Goal: Task Accomplishment & Management: Use online tool/utility

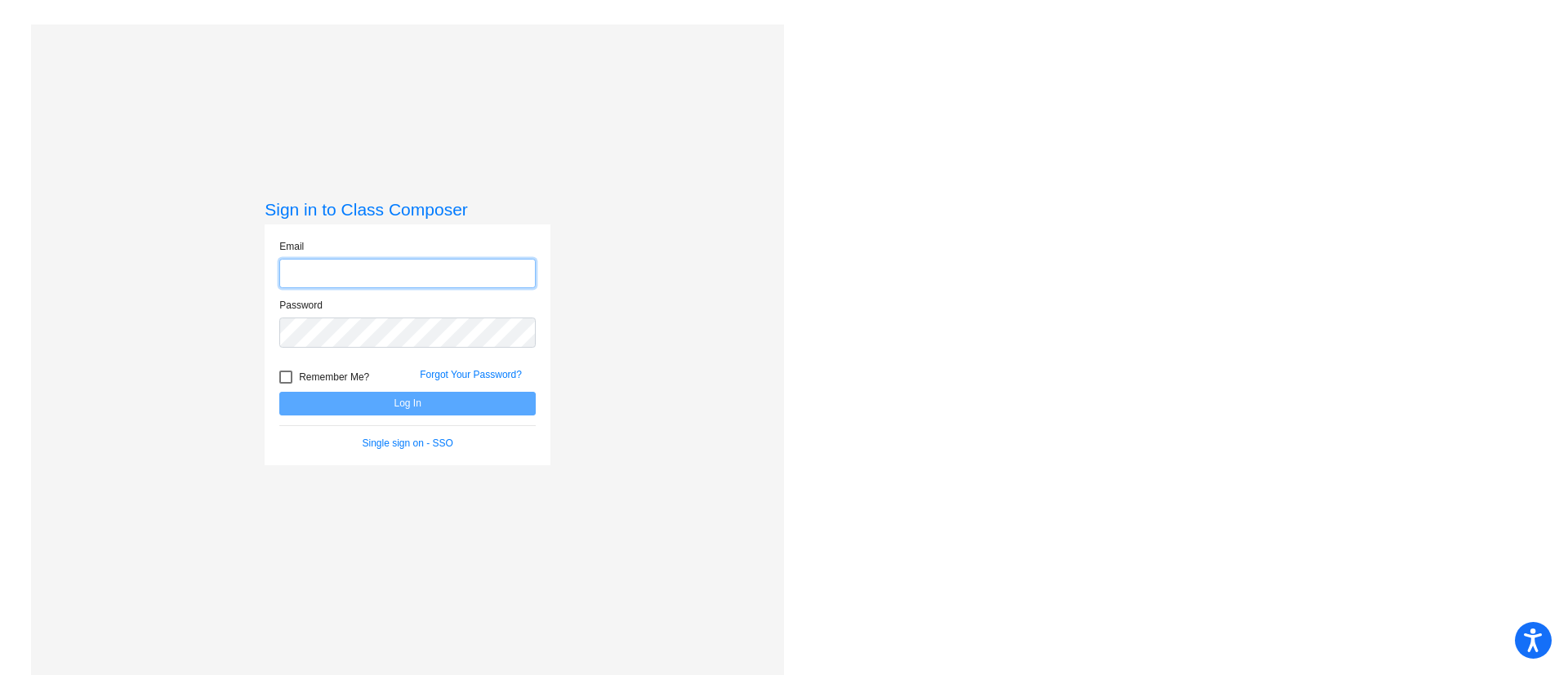
type input "[PERSON_NAME][EMAIL_ADDRESS][DOMAIN_NAME]"
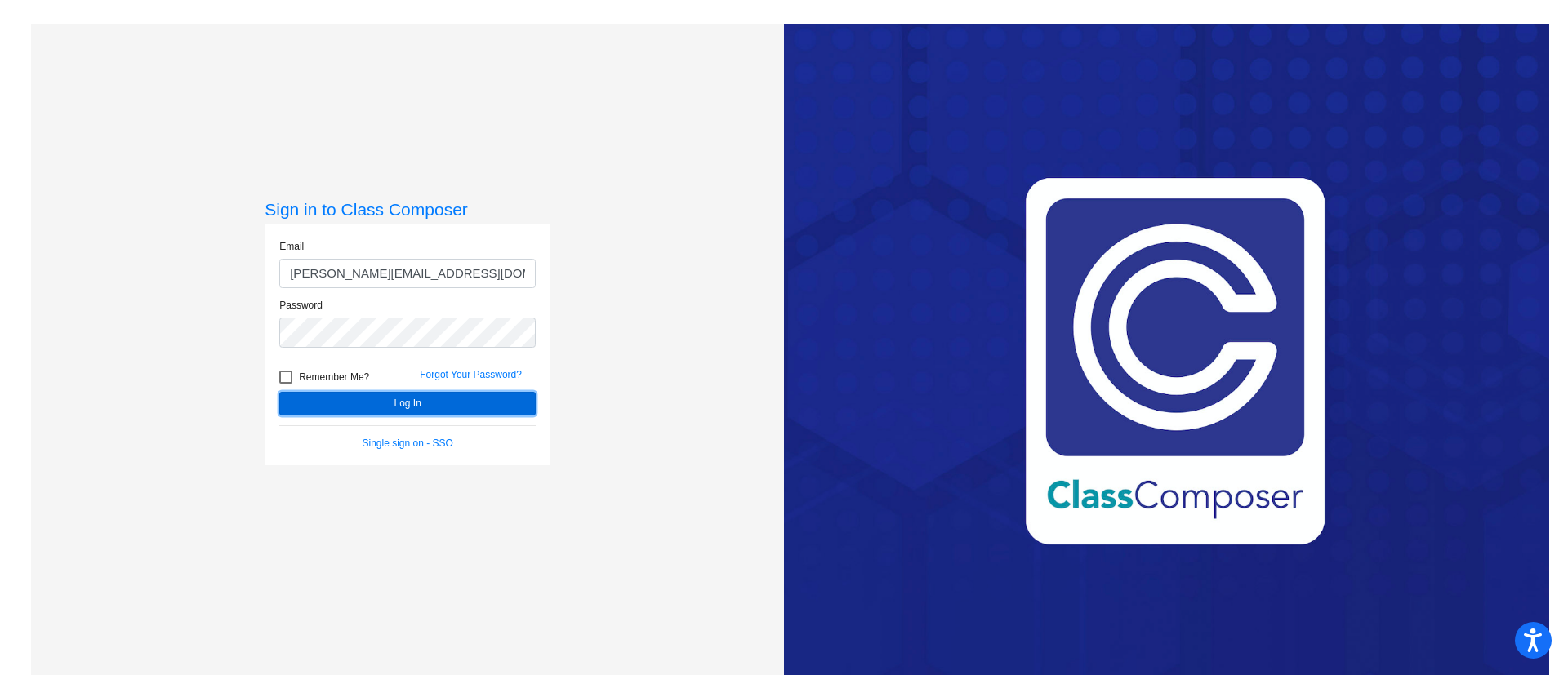
click at [330, 404] on button "Log In" at bounding box center [407, 404] width 256 height 24
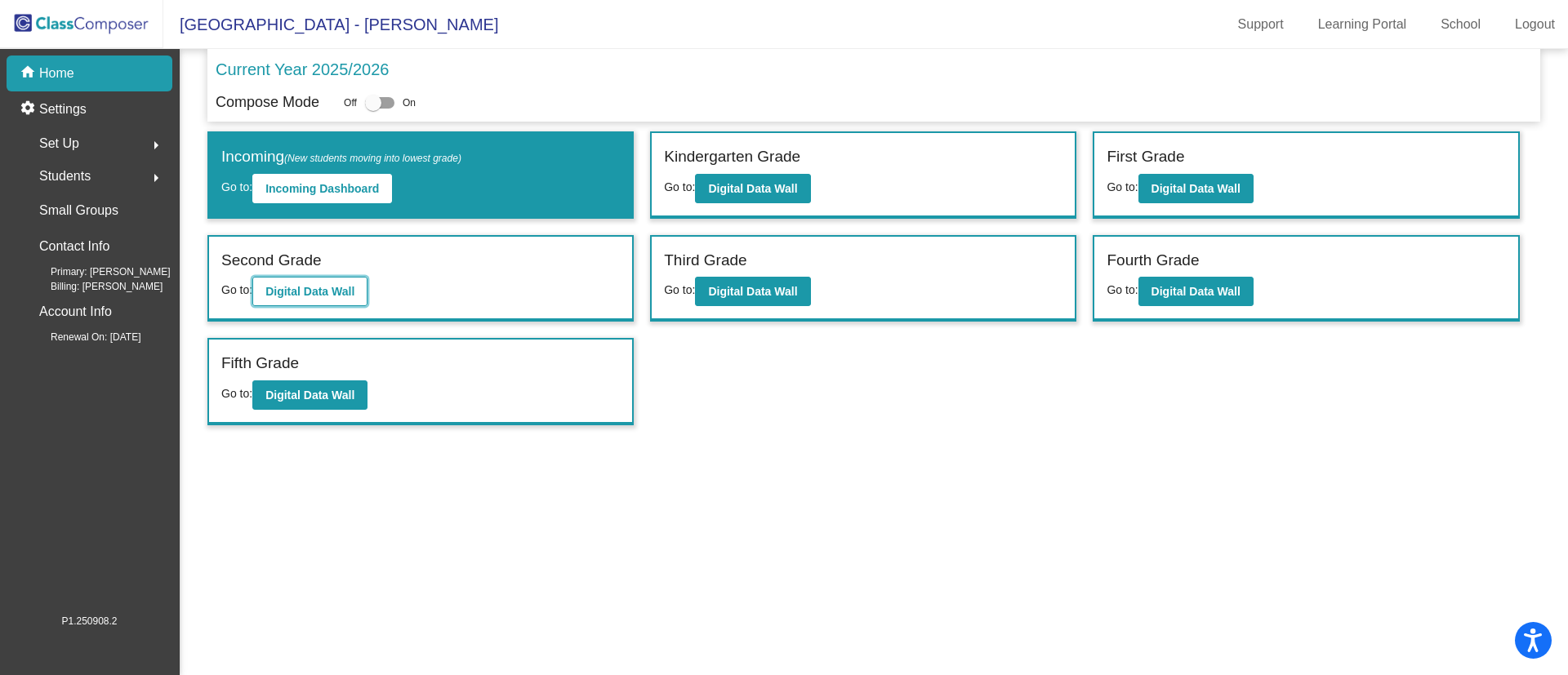
click at [338, 280] on button "Digital Data Wall" at bounding box center [310, 291] width 115 height 30
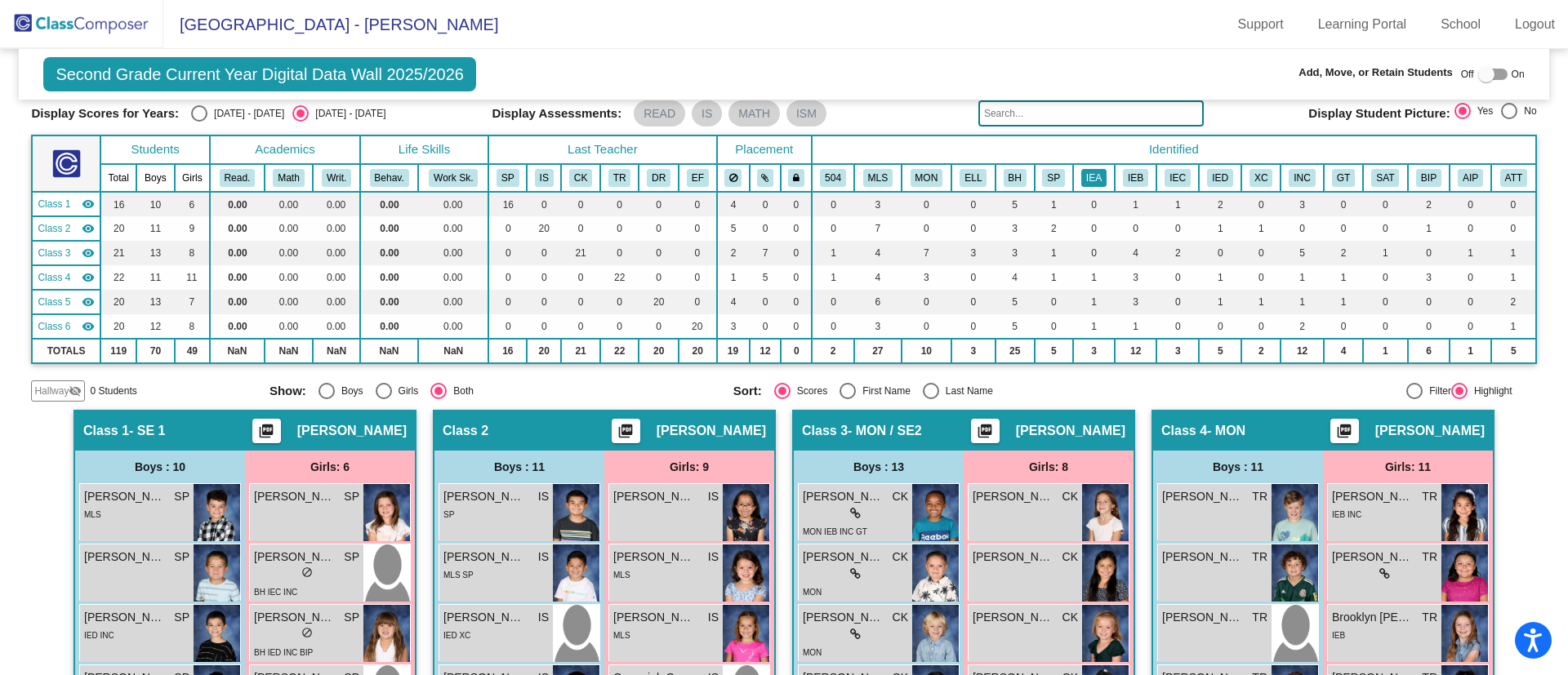
scroll to position [59, 0]
click at [1087, 181] on button "IEA" at bounding box center [1094, 176] width 25 height 18
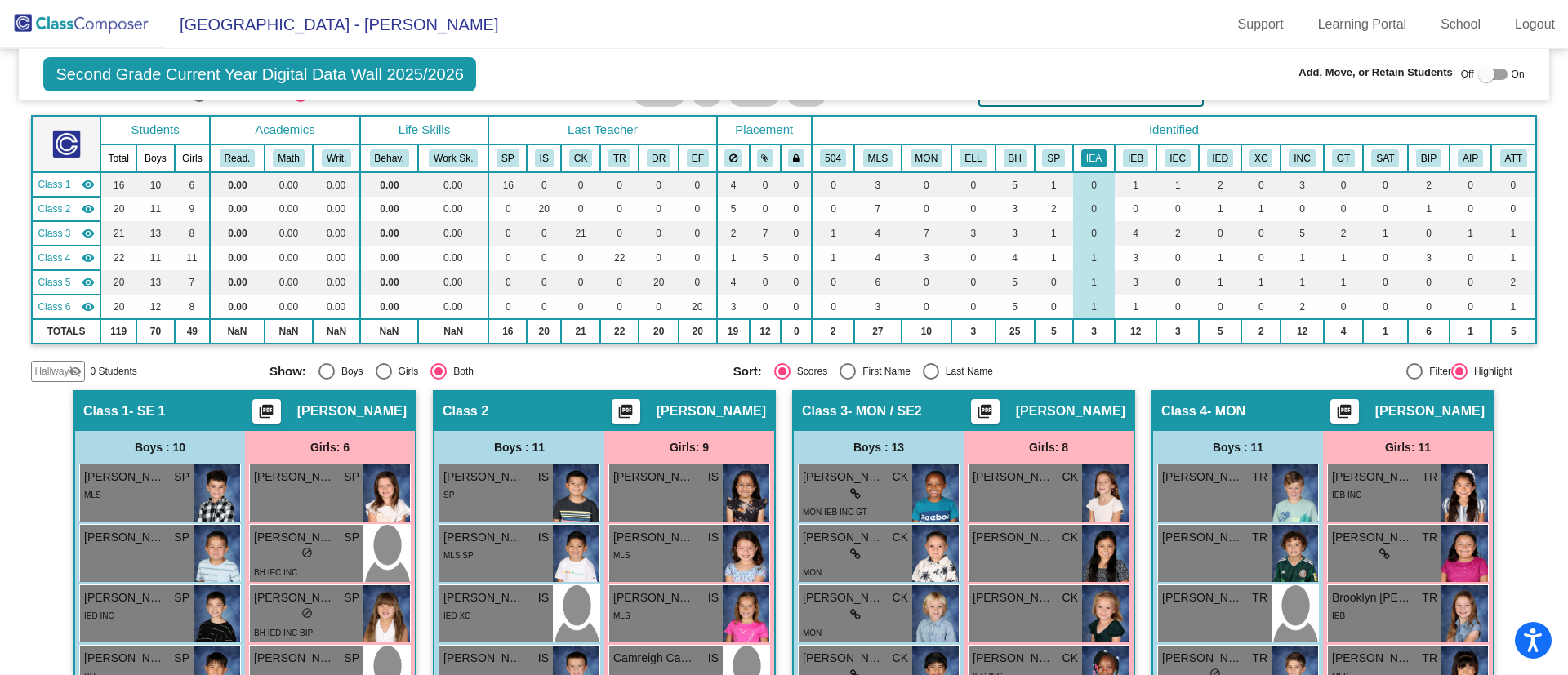
scroll to position [78, 0]
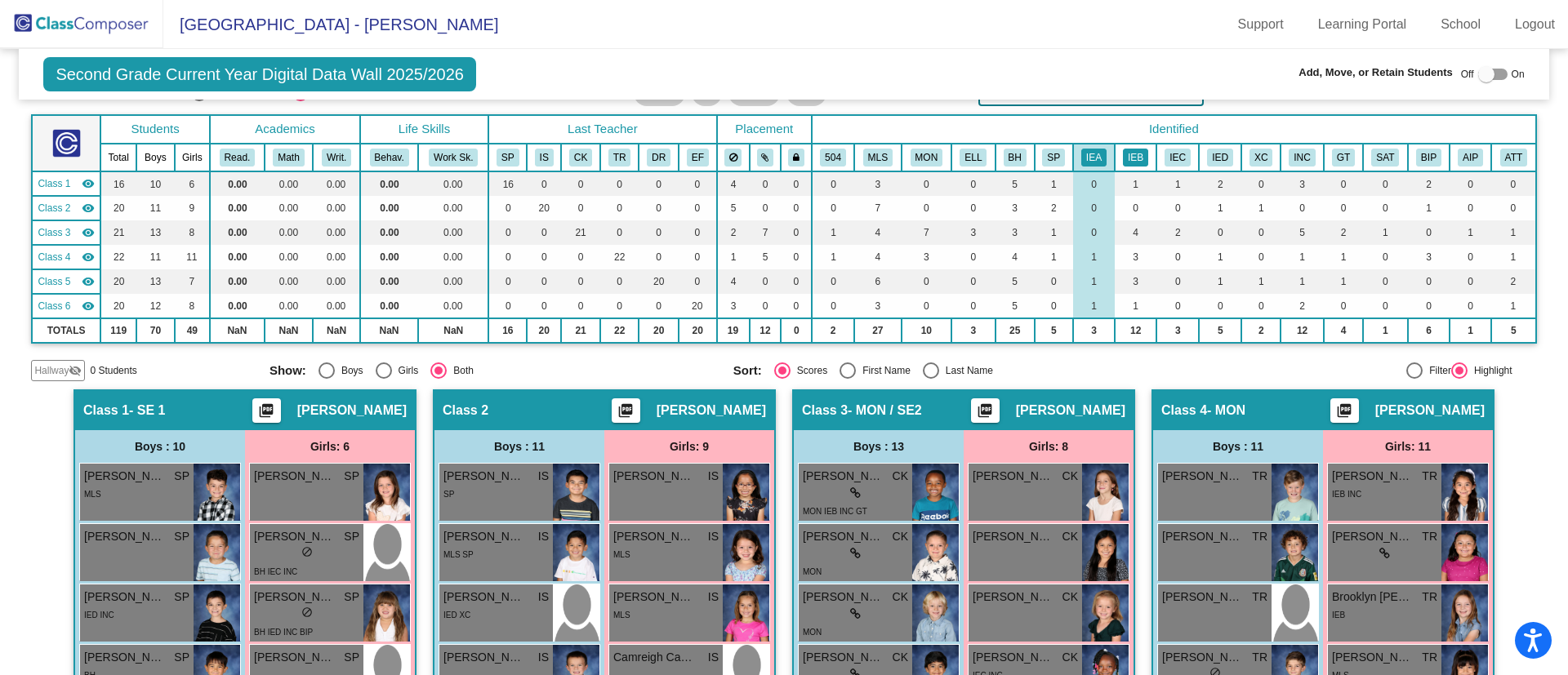
click at [1126, 153] on button "IEB" at bounding box center [1136, 157] width 25 height 18
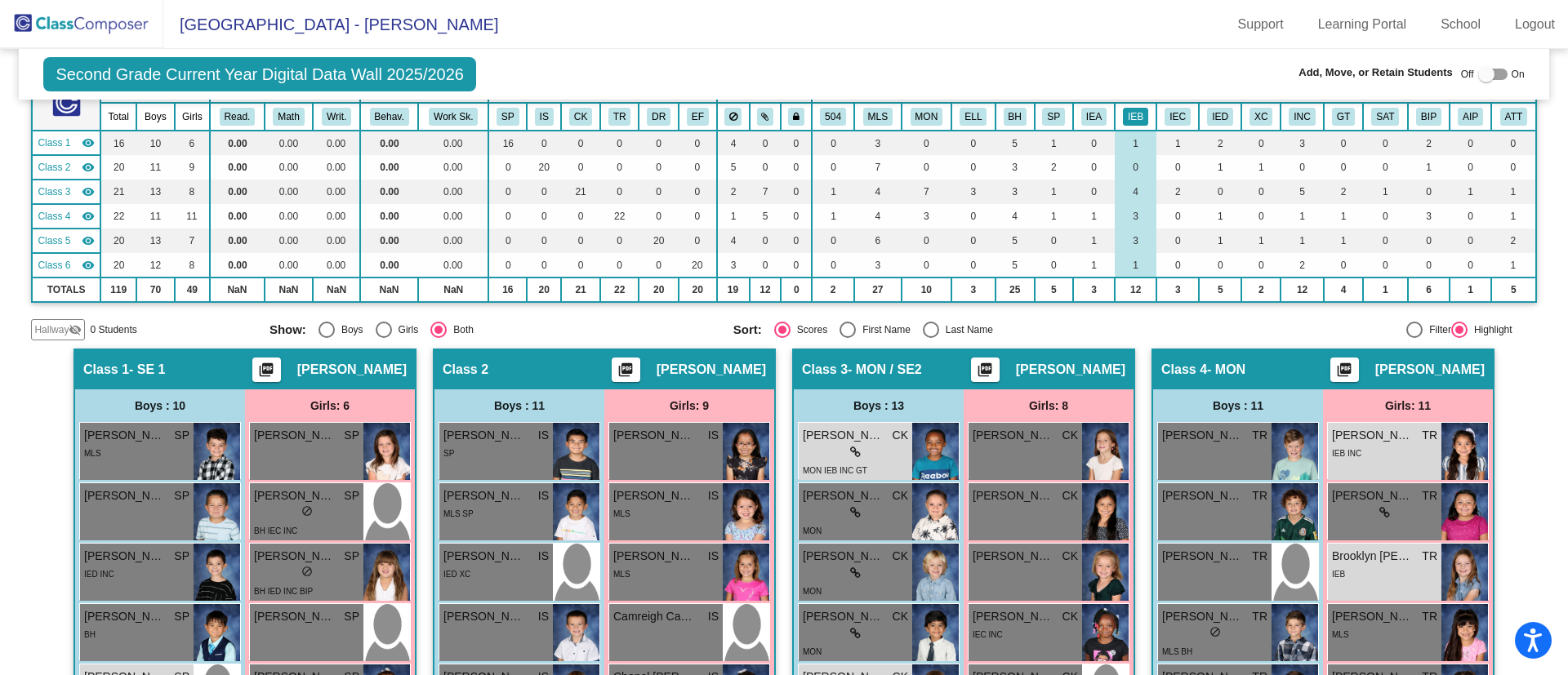
scroll to position [99, 0]
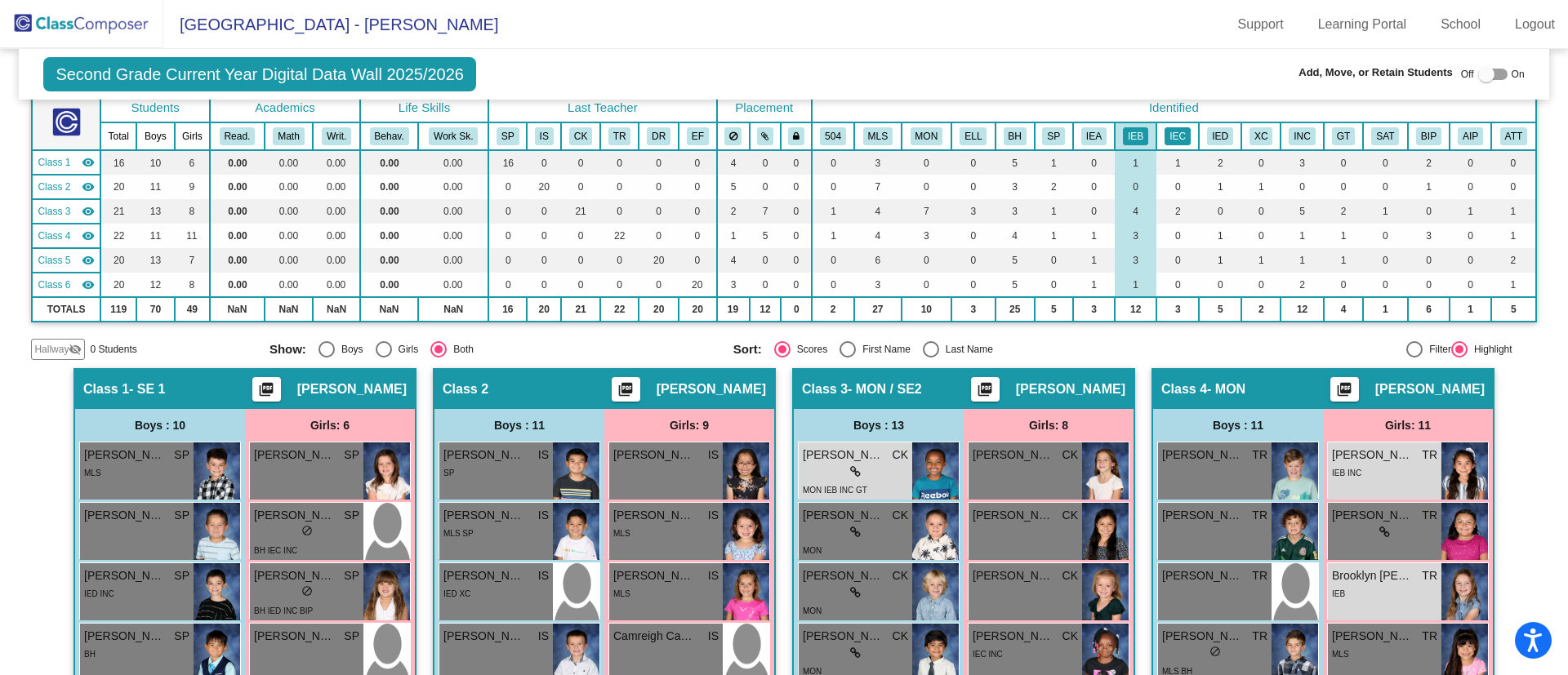
click at [1174, 134] on button "IEC" at bounding box center [1178, 136] width 26 height 18
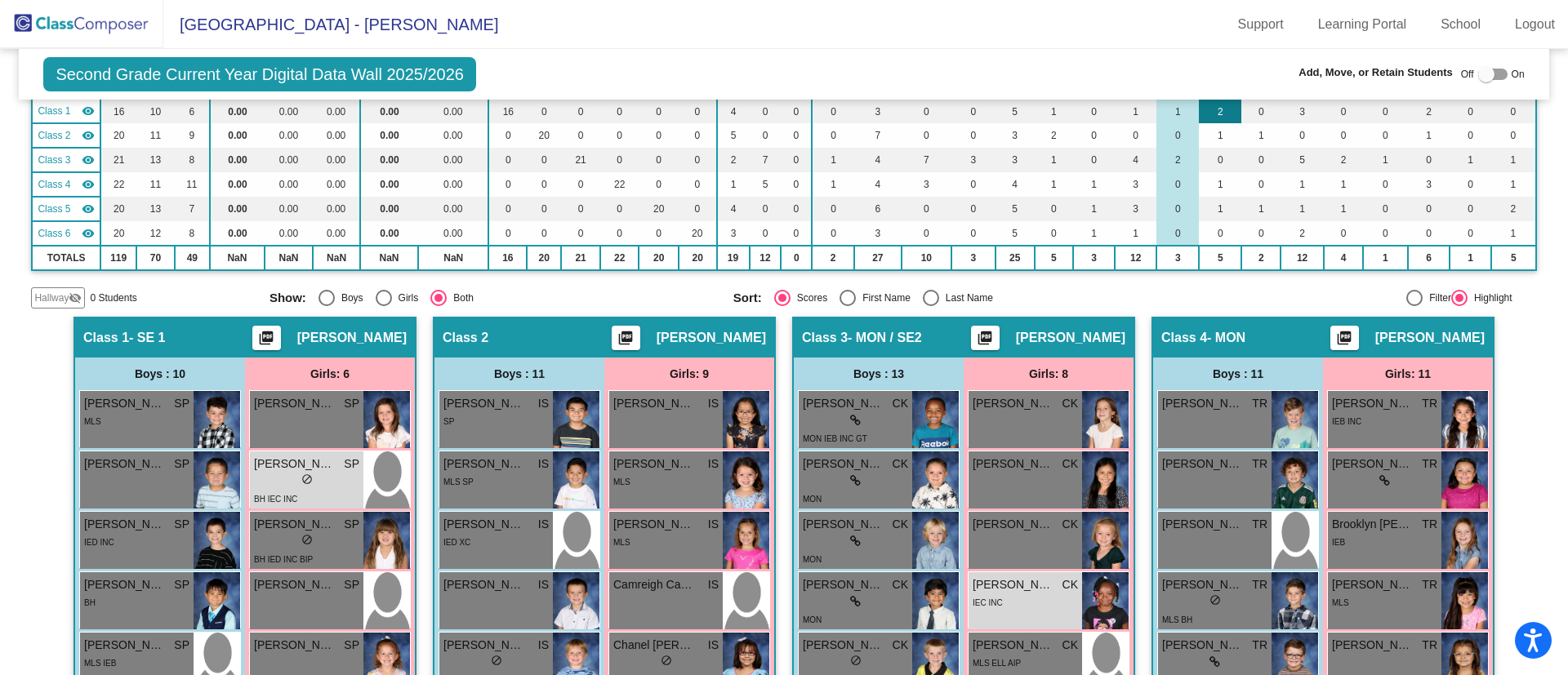
scroll to position [61, 0]
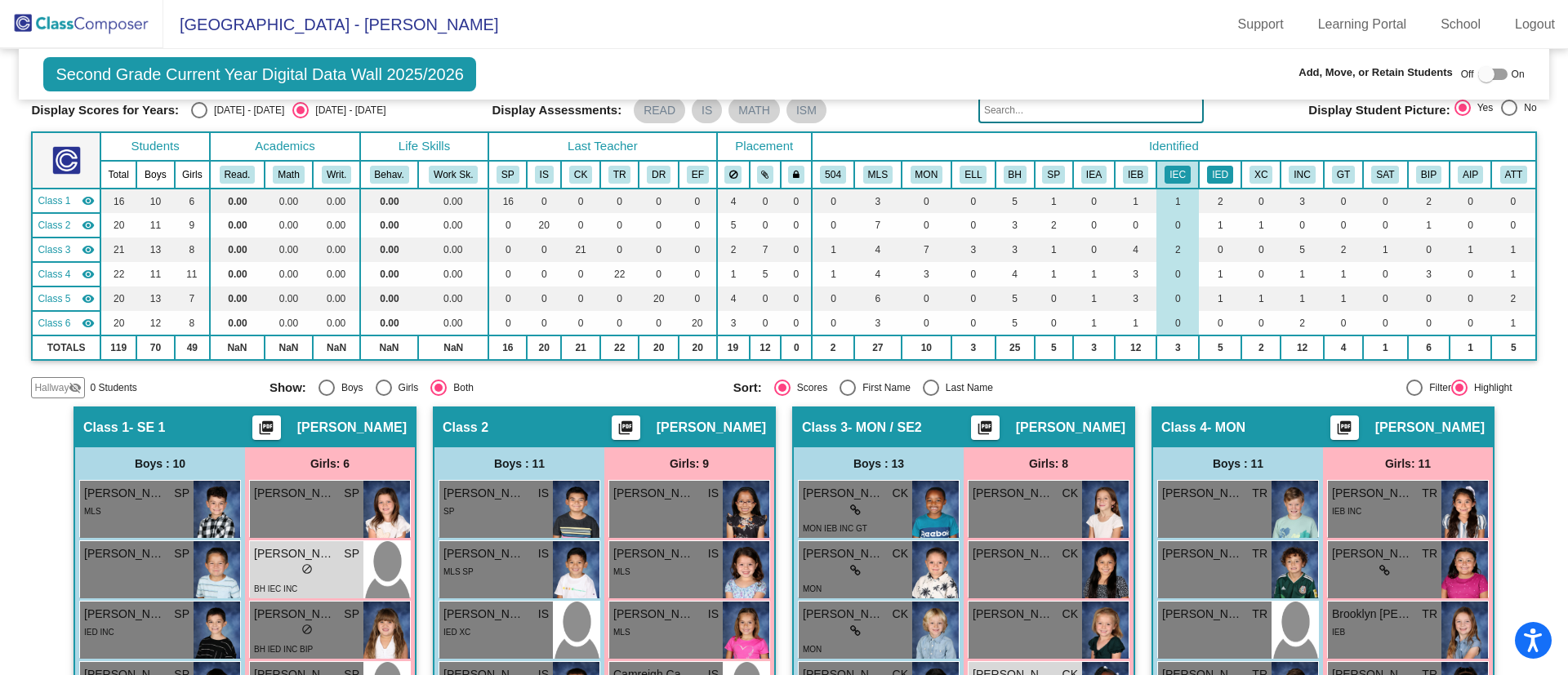
click at [1215, 173] on button "IED" at bounding box center [1220, 174] width 26 height 18
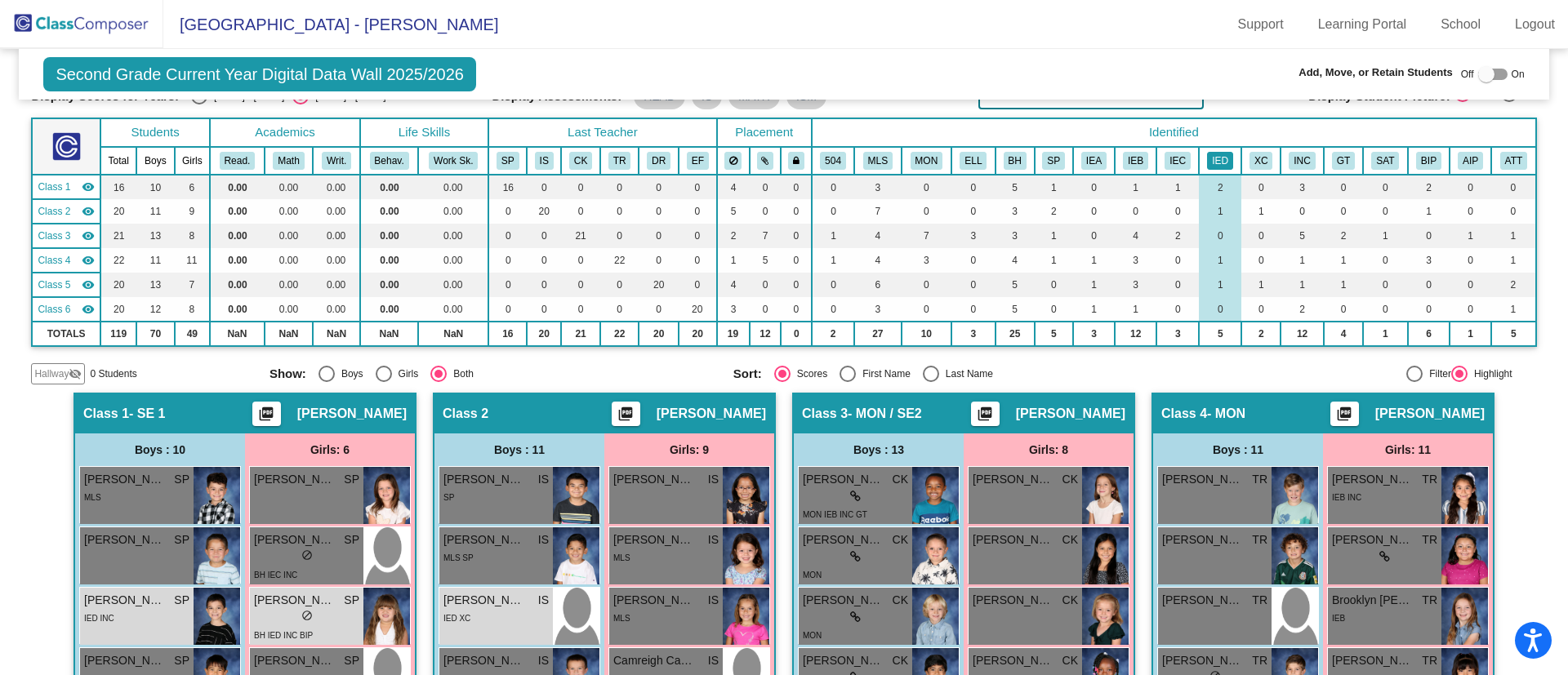
scroll to position [41, 0]
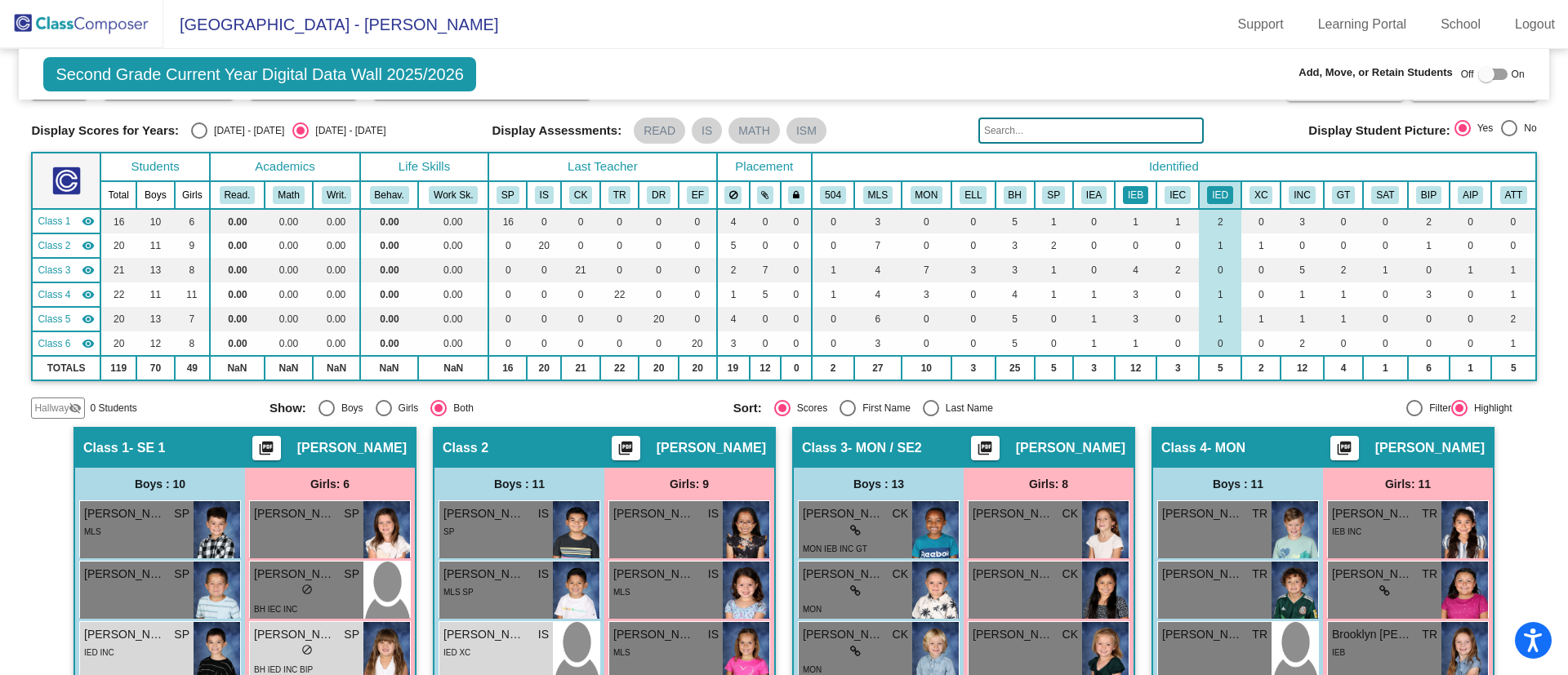
click at [1128, 189] on button "IEB" at bounding box center [1136, 194] width 25 height 18
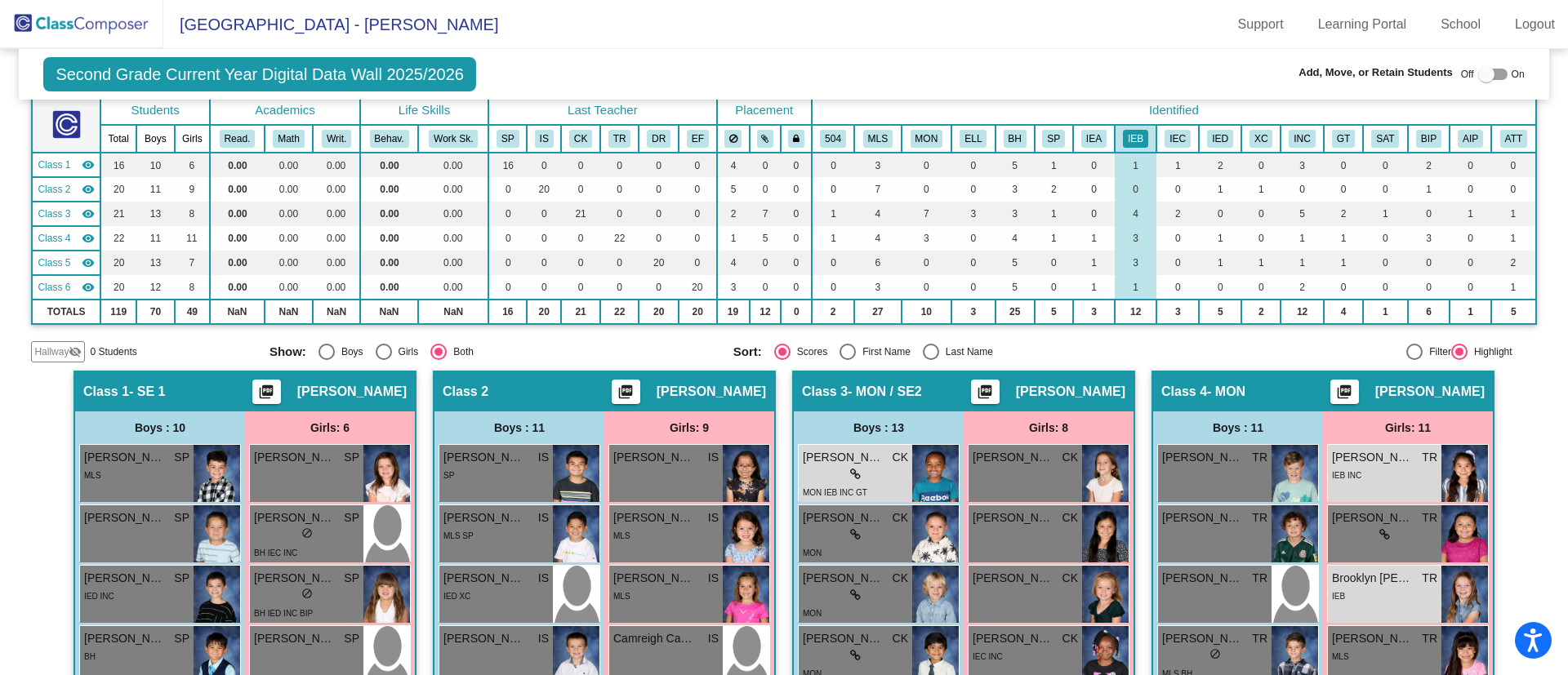
scroll to position [93, 0]
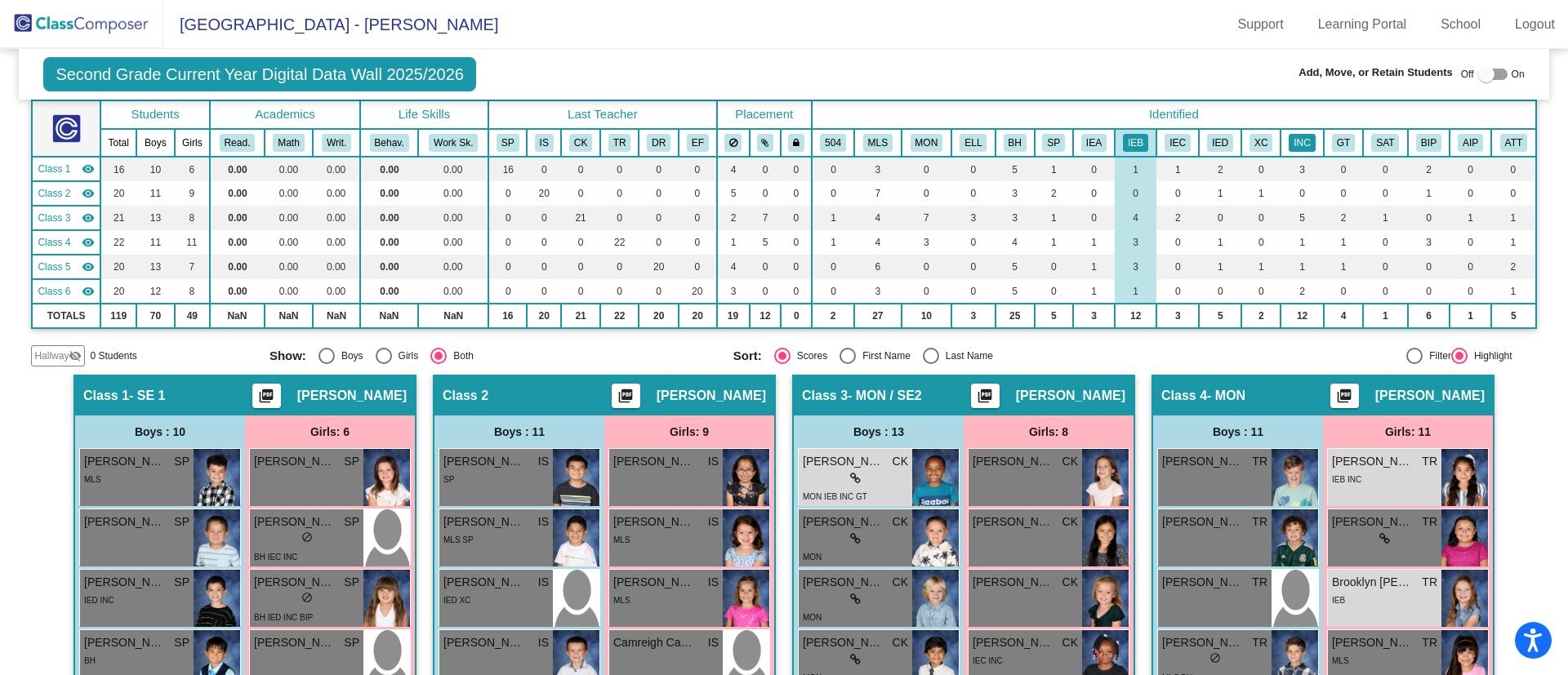
click at [1293, 143] on button "INC" at bounding box center [1302, 142] width 26 height 18
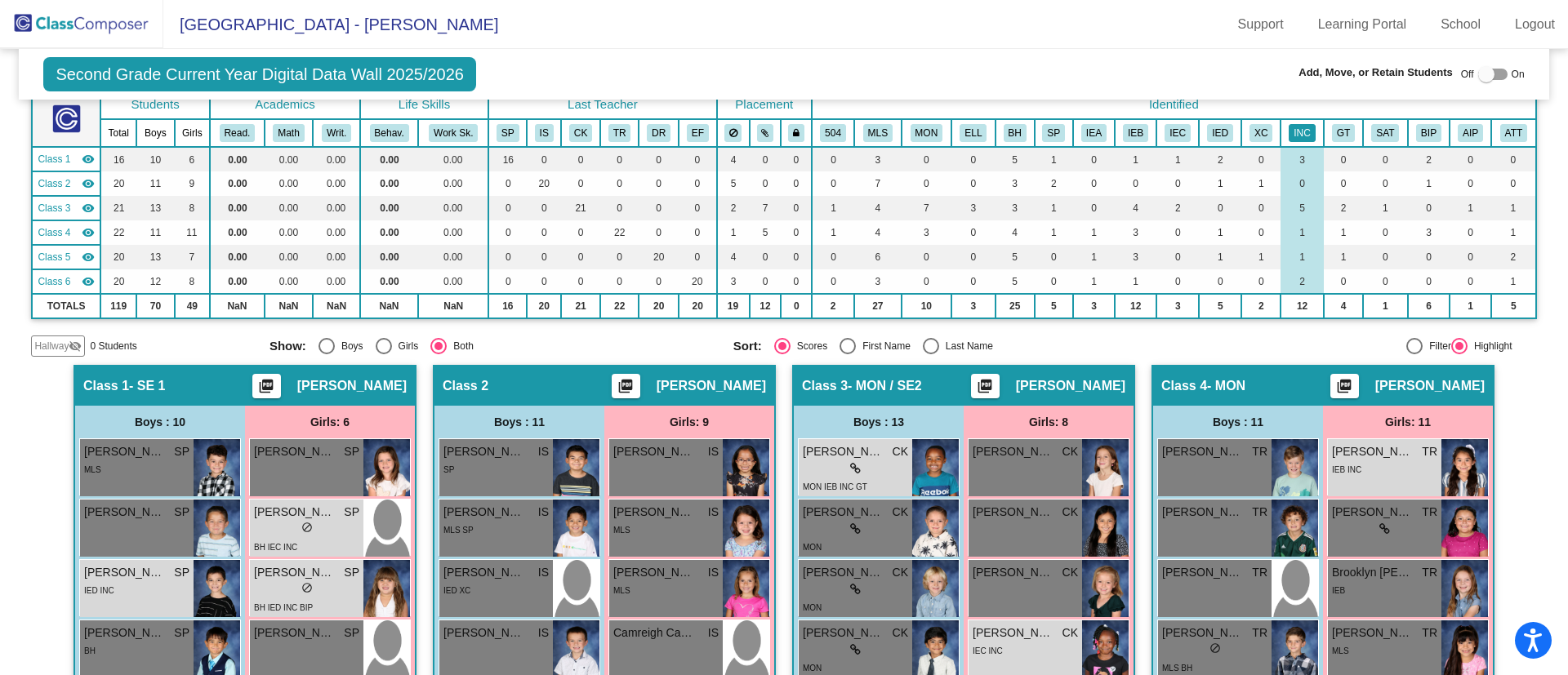
scroll to position [102, 0]
click at [1130, 125] on button "IEB" at bounding box center [1136, 133] width 25 height 18
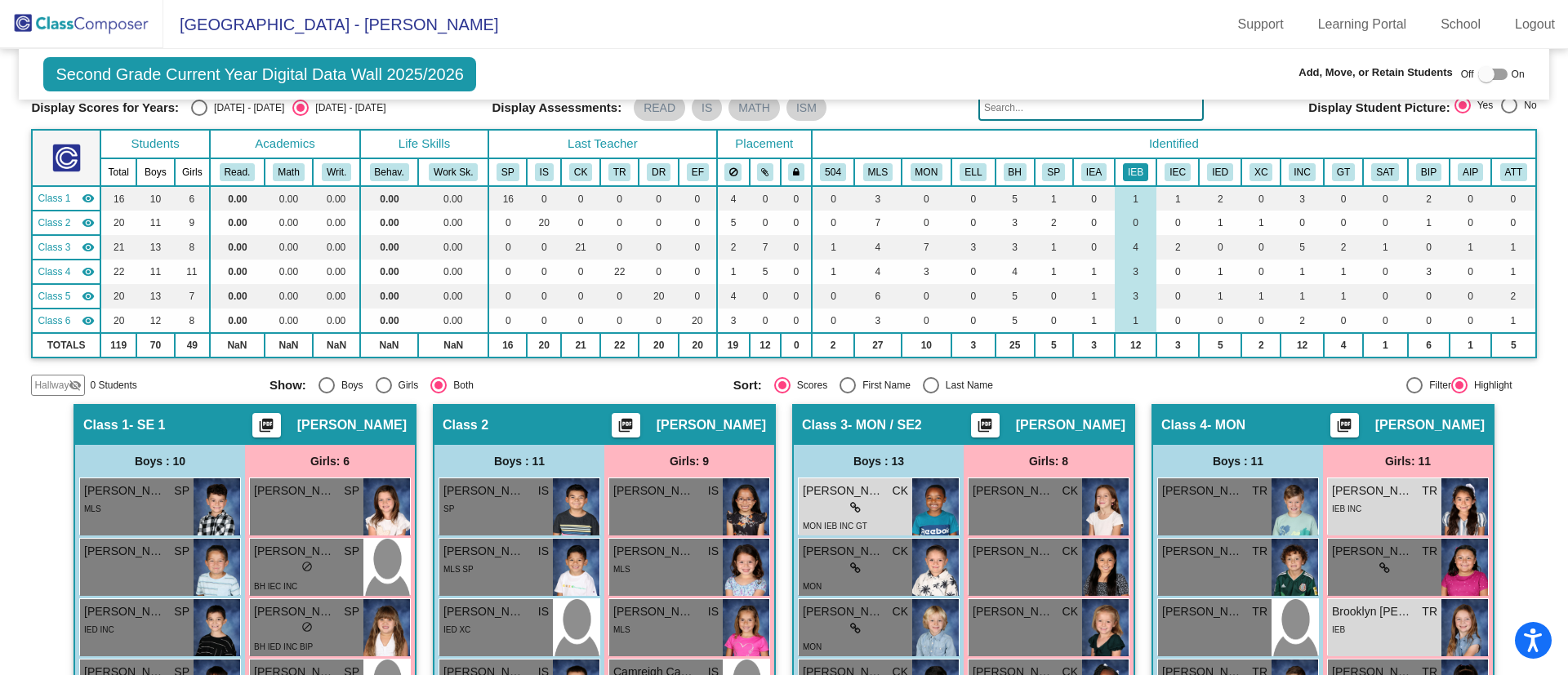
scroll to position [59, 0]
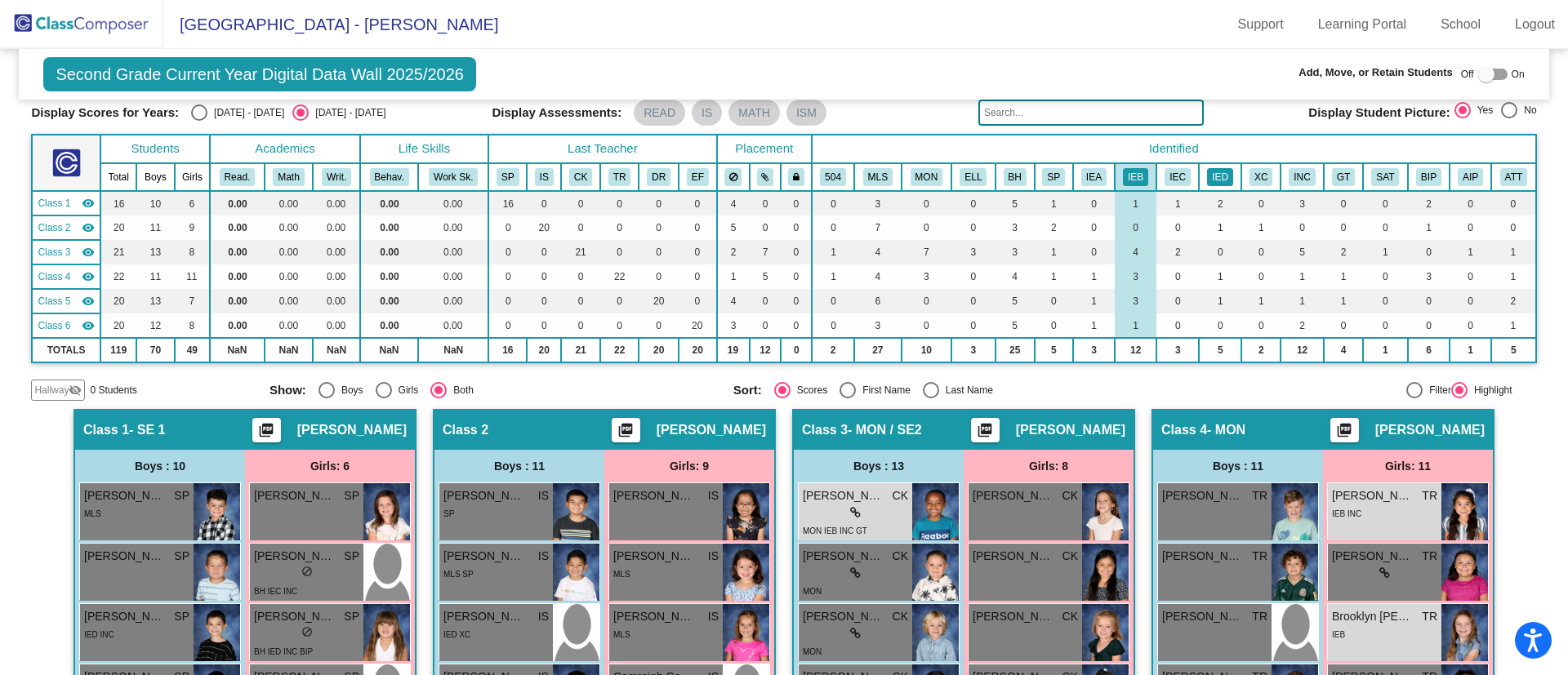
click at [1216, 171] on button "IED" at bounding box center [1220, 176] width 26 height 18
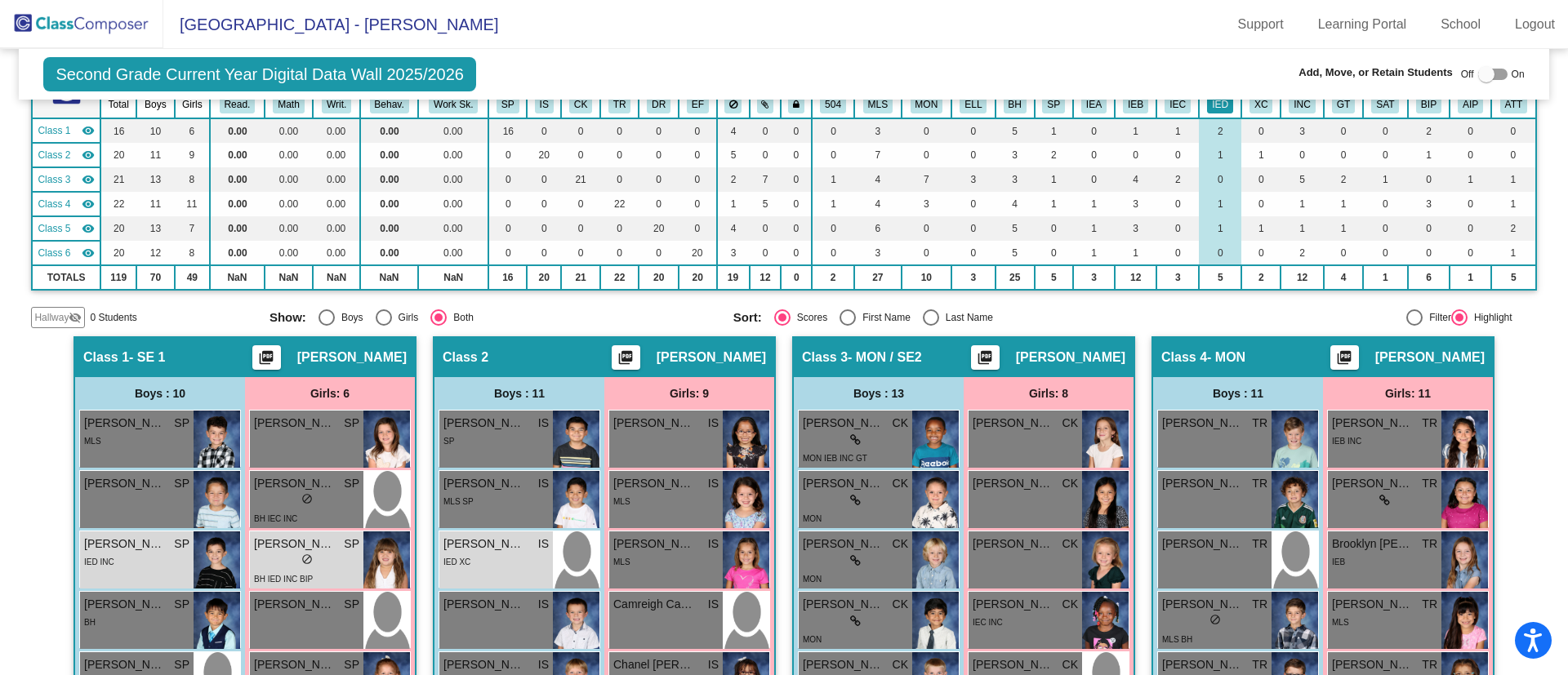
scroll to position [0, 0]
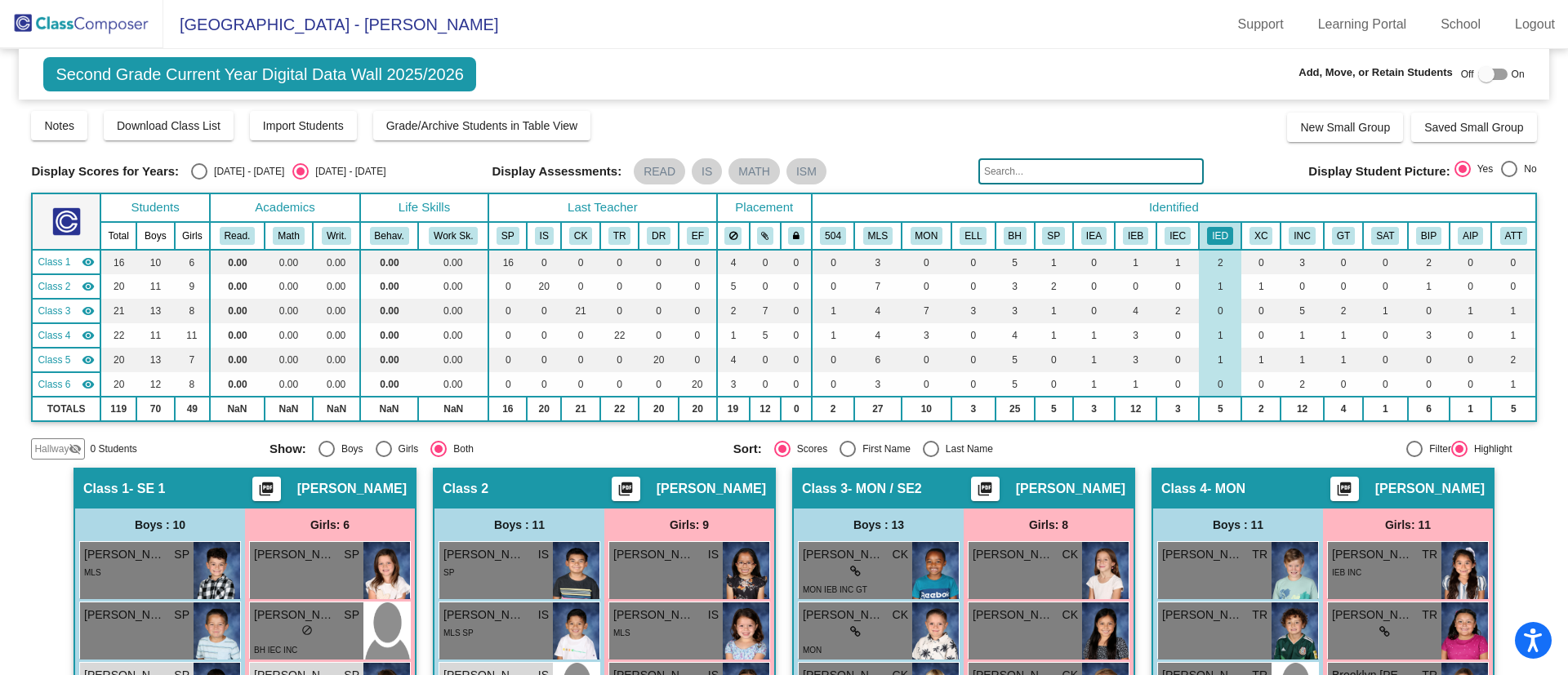
click at [36, 19] on img at bounding box center [81, 24] width 164 height 48
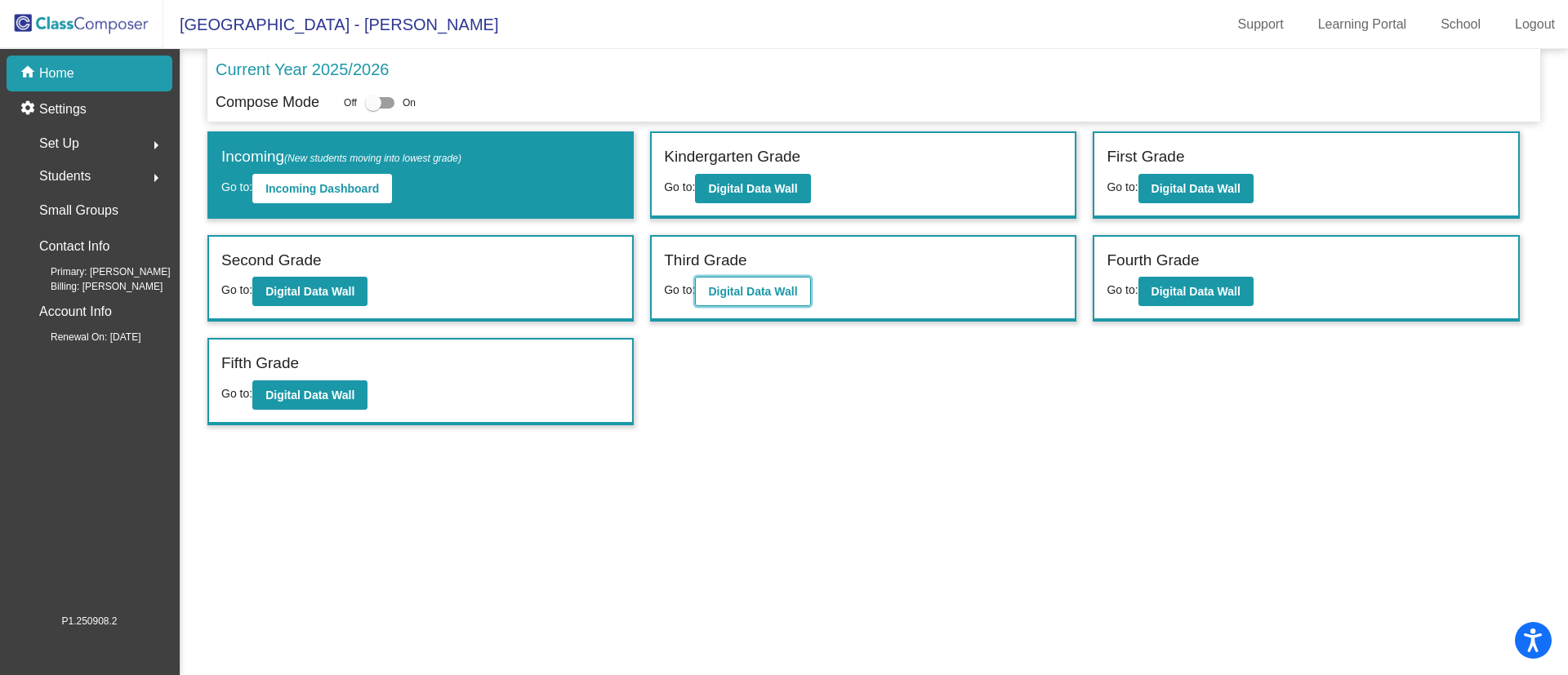
click at [786, 293] on b "Digital Data Wall" at bounding box center [753, 291] width 89 height 13
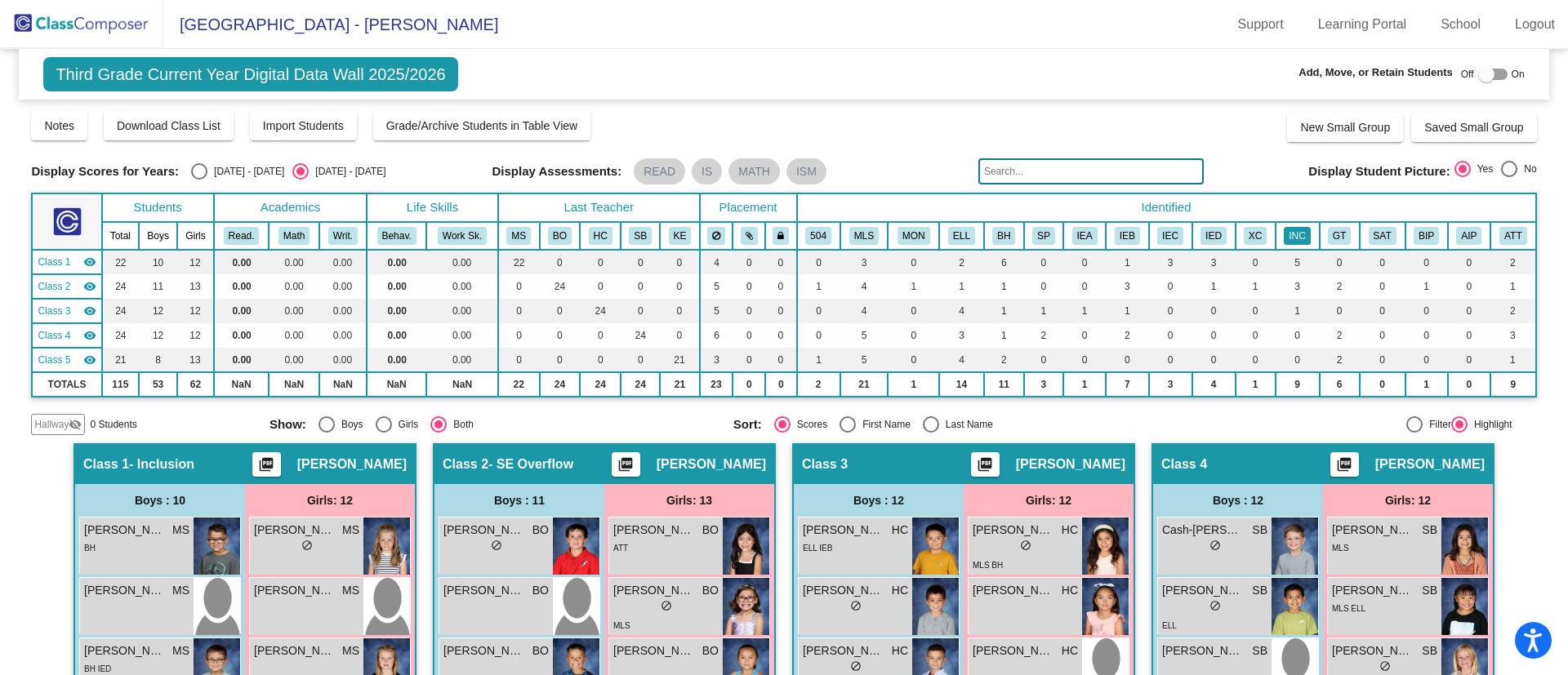
click at [1285, 232] on button "INC" at bounding box center [1296, 236] width 26 height 18
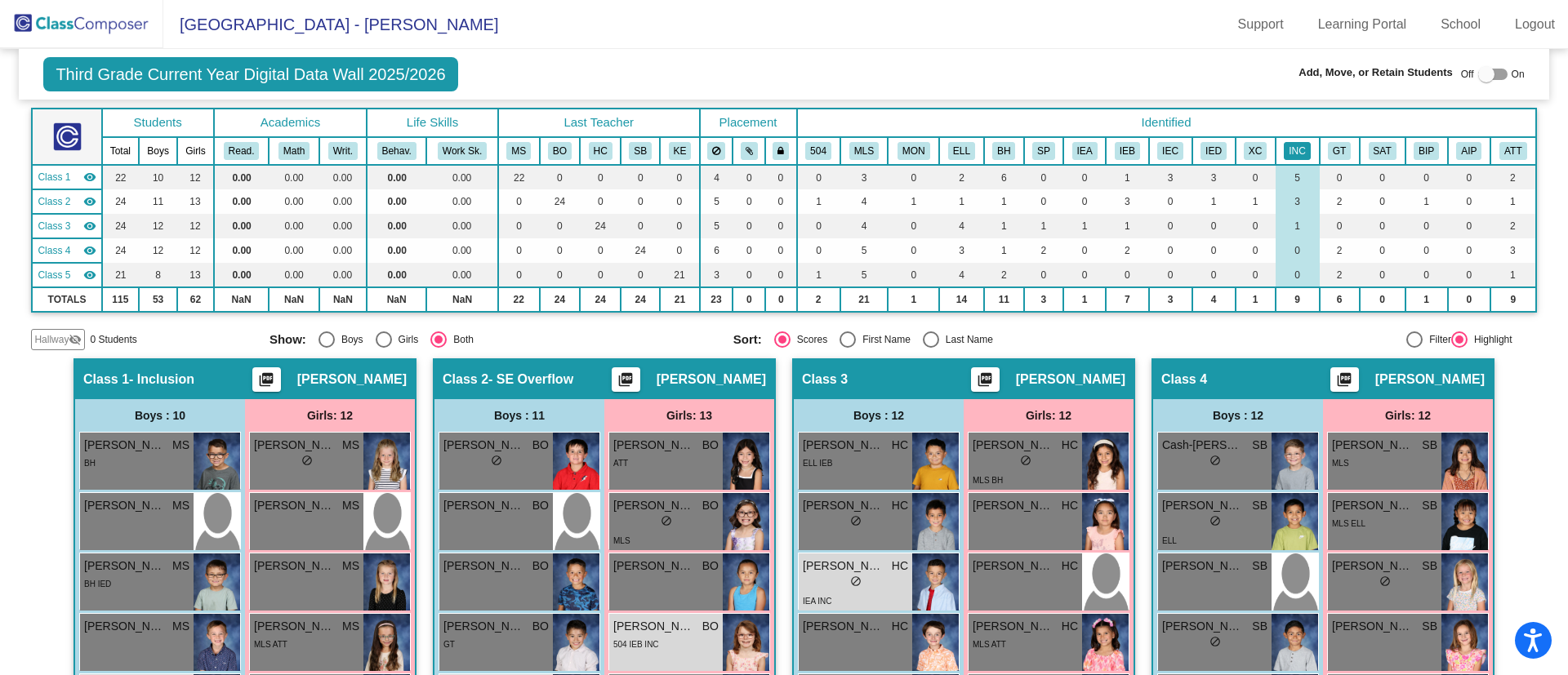
scroll to position [81, 0]
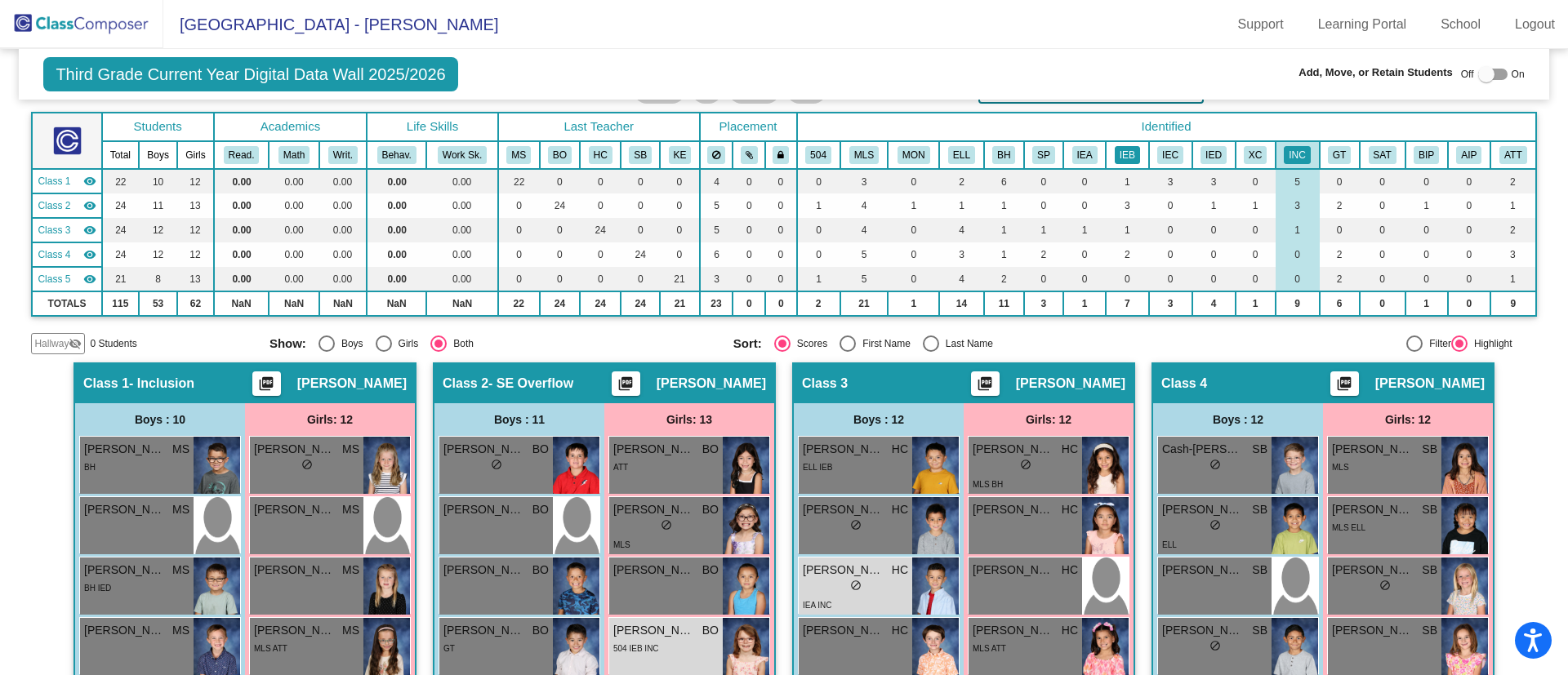
click at [1120, 156] on button "IEB" at bounding box center [1128, 154] width 25 height 18
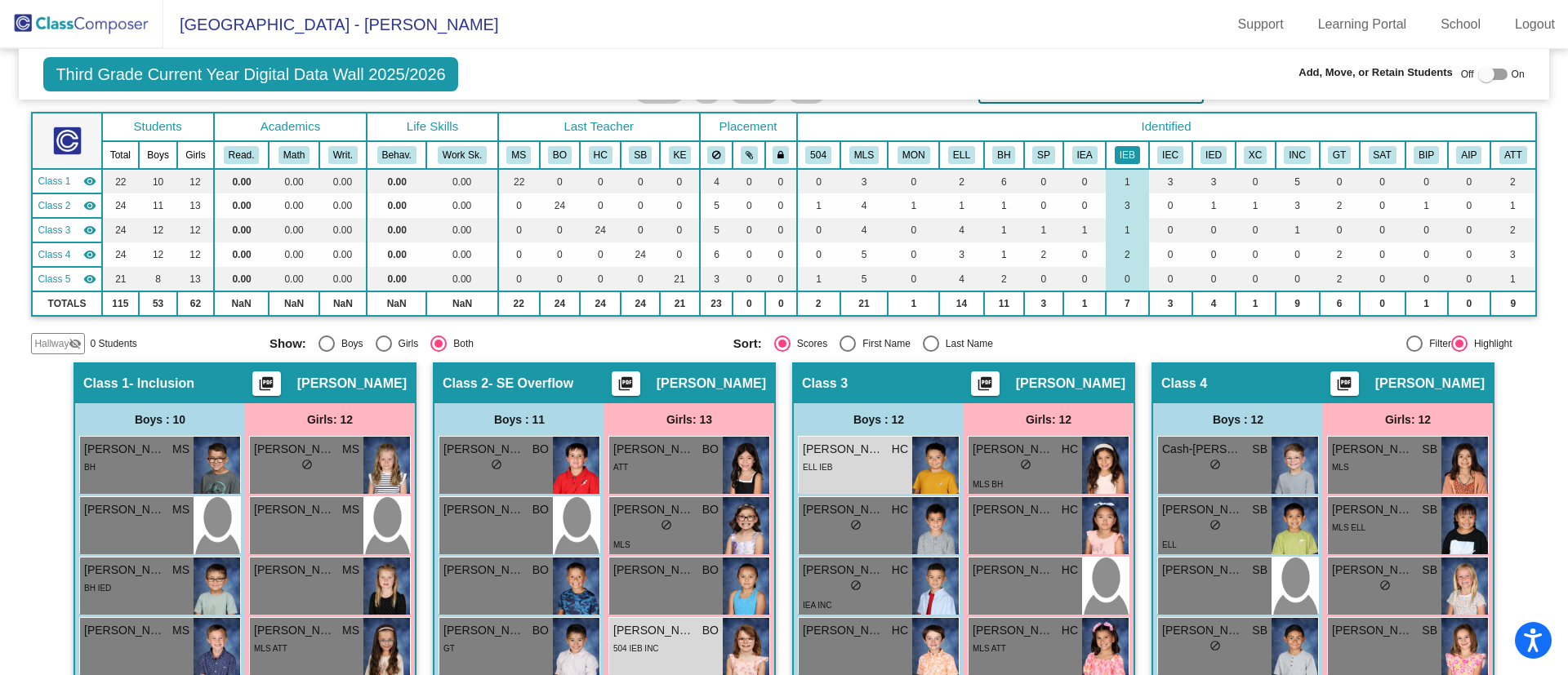
click at [1120, 156] on button "IEB" at bounding box center [1128, 154] width 25 height 18
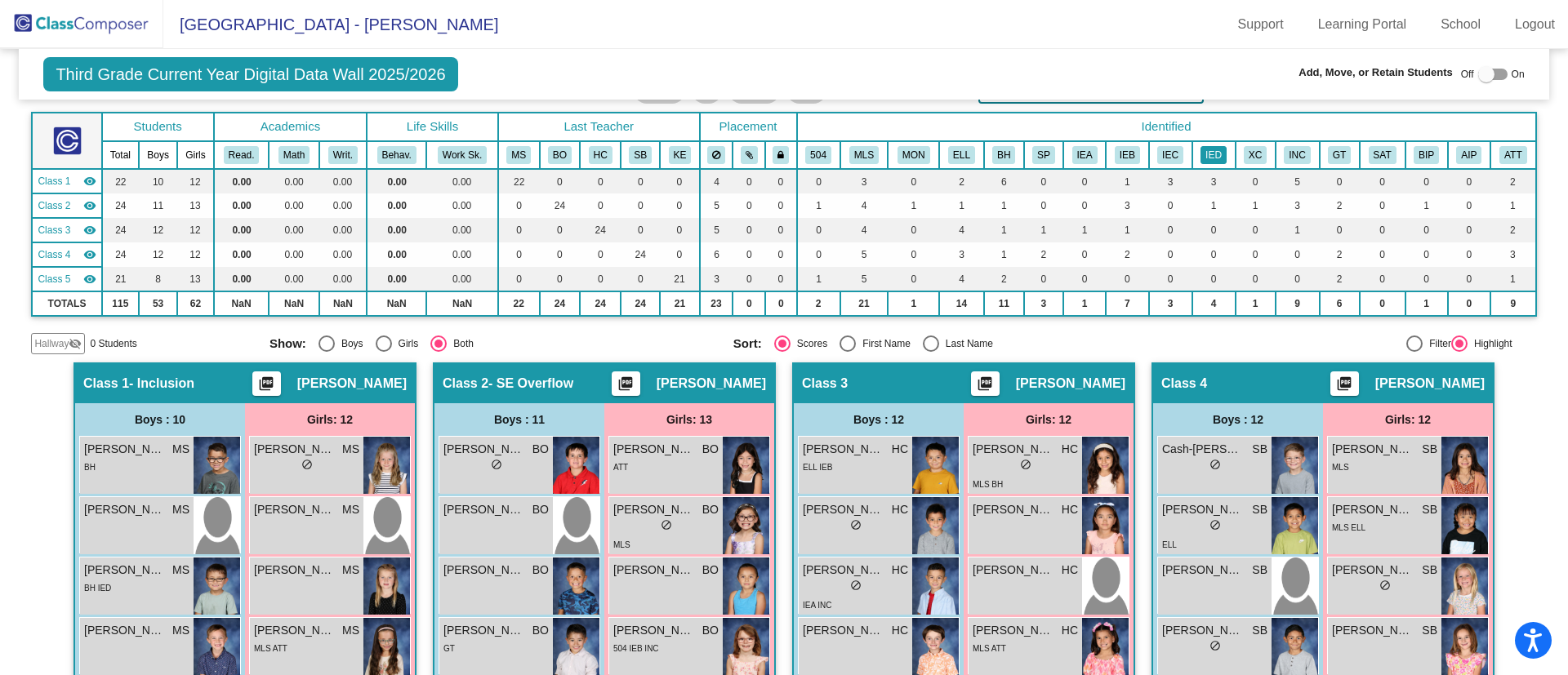
click at [1204, 159] on button "IED" at bounding box center [1213, 154] width 26 height 18
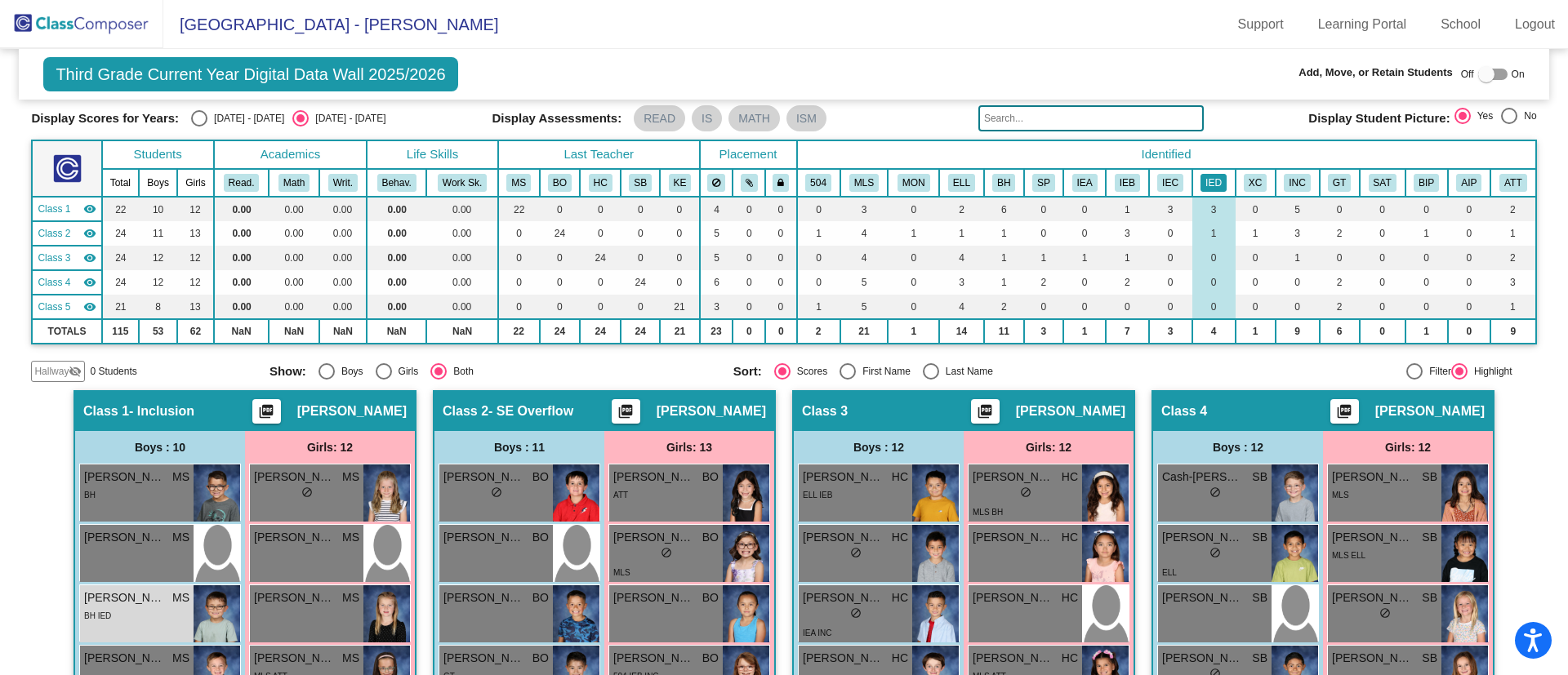
scroll to position [52, 0]
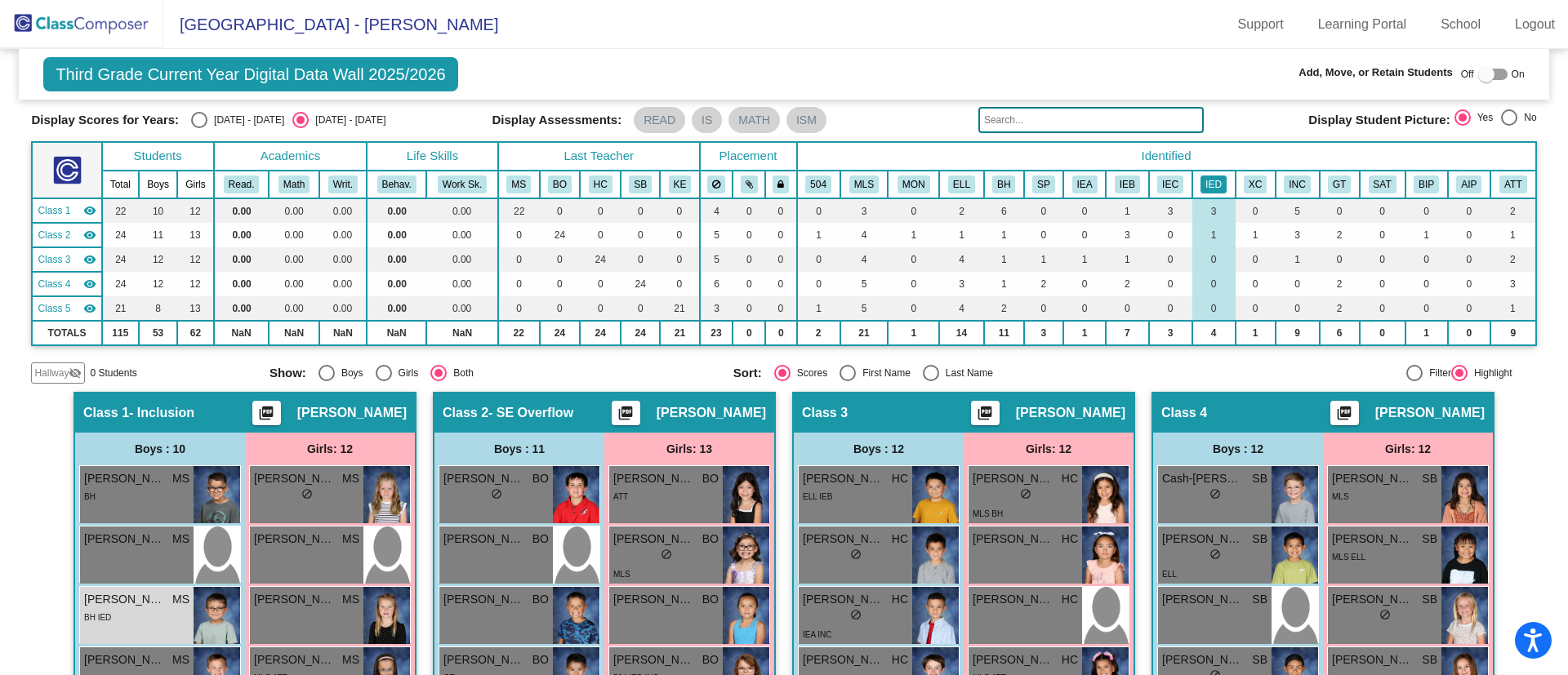
click at [1207, 176] on button "IED" at bounding box center [1213, 184] width 26 height 18
